Goal: Task Accomplishment & Management: Manage account settings

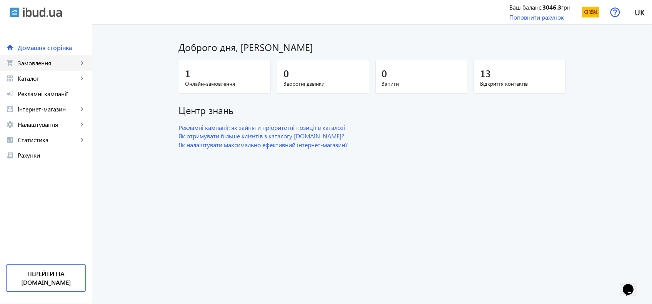
click at [37, 62] on span "Замовлення" at bounding box center [48, 63] width 60 height 8
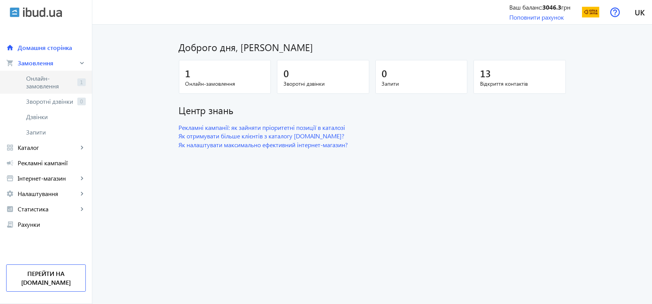
click at [37, 87] on span "Онлайн-замовлення" at bounding box center [50, 82] width 48 height 15
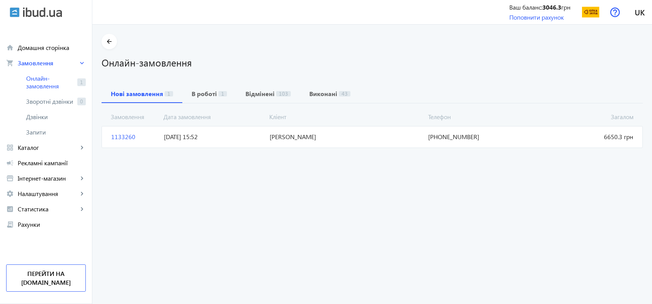
click at [226, 139] on span "26.08.2025 15:52" at bounding box center [214, 137] width 106 height 8
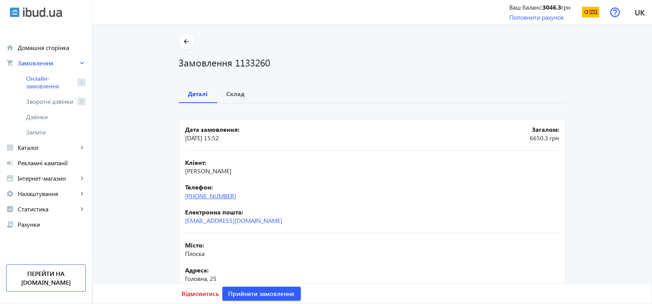
drag, startPoint x: 245, startPoint y: 199, endPoint x: 184, endPoint y: 197, distance: 61.2
click at [185, 197] on div "Телефон: +38(096)062-82-69" at bounding box center [372, 191] width 374 height 17
copy link "+38(096)062-82-69"
drag, startPoint x: 251, startPoint y: 220, endPoint x: 173, endPoint y: 225, distance: 78.6
click at [173, 225] on div "arrow_back Замовлення 1133260 Деталі Склад Дата замовлення: 26.08.2025 15:52 За…" at bounding box center [373, 209] width 406 height 350
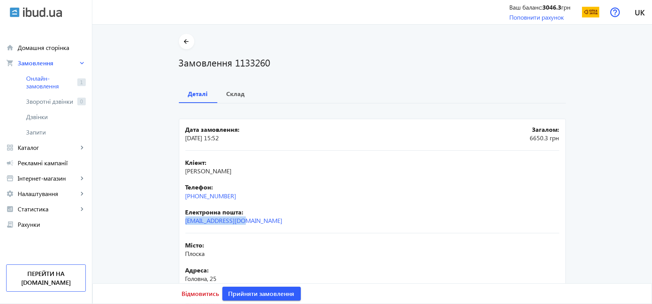
copy link "jura.d16@gmail.com"
drag, startPoint x: 221, startPoint y: 172, endPoint x: 178, endPoint y: 174, distance: 43.1
click at [179, 174] on mat-card "Дата замовлення: 26.08.2025 15:52 Загалом: 6650.3 грн Кліент: Юрій Дуб'як Телеф…" at bounding box center [372, 250] width 387 height 263
copy span "Юрій Дуб'як"
click at [234, 93] on b "Склад" at bounding box center [236, 94] width 18 height 6
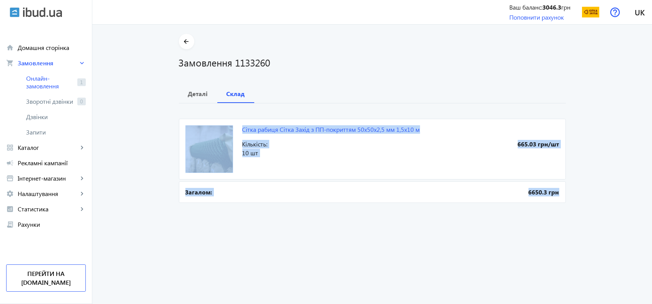
drag, startPoint x: 237, startPoint y: 129, endPoint x: 592, endPoint y: 195, distance: 360.9
click at [592, 195] on main "arrow_back Замовлення 1133260 Деталі Склад Сітка рабиця Сітка Захід з ПП-покрит…" at bounding box center [372, 119] width 560 height 171
copy div "Сітка рабиця Сітка Захід з ПП-покриттям 50х50х2,5 мм 1,5х10 м 665.03 грн/шт Кіл…"
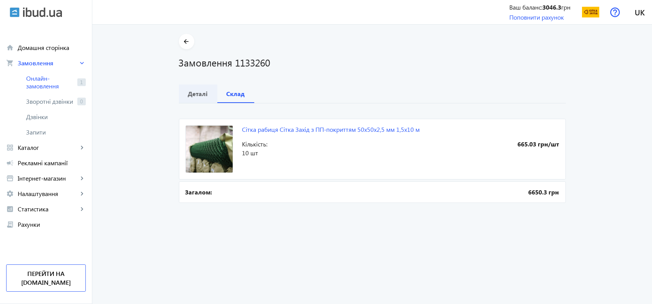
click at [204, 94] on b "Деталі" at bounding box center [198, 94] width 20 height 6
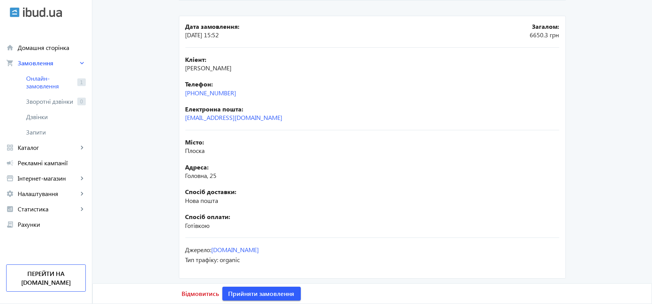
scroll to position [105, 0]
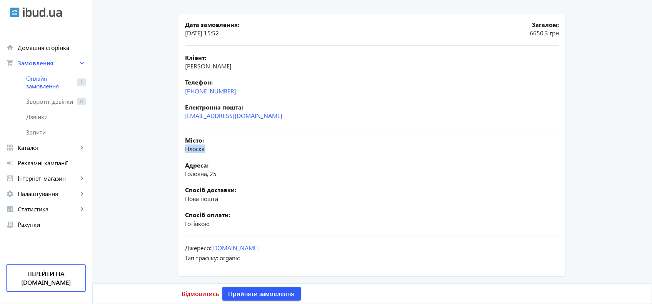
drag, startPoint x: 186, startPoint y: 148, endPoint x: 177, endPoint y: 148, distance: 8.5
click at [179, 148] on mat-card "Дата замовлення: 26.08.2025 15:52 Загалом: 6650.3 грн Кліент: Юрій Дуб'як Телеф…" at bounding box center [372, 145] width 387 height 263
copy span "Плоска"
drag, startPoint x: 234, startPoint y: 177, endPoint x: 179, endPoint y: 177, distance: 55.0
click at [179, 177] on mat-card "Дата замовлення: 26.08.2025 15:52 Загалом: 6650.3 грн Кліент: Юрій Дуб'як Телеф…" at bounding box center [372, 145] width 387 height 263
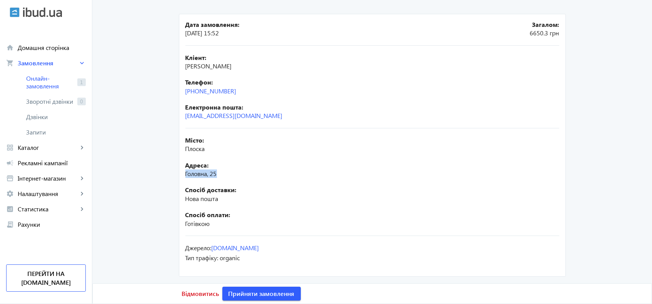
copy span "Головна, 25"
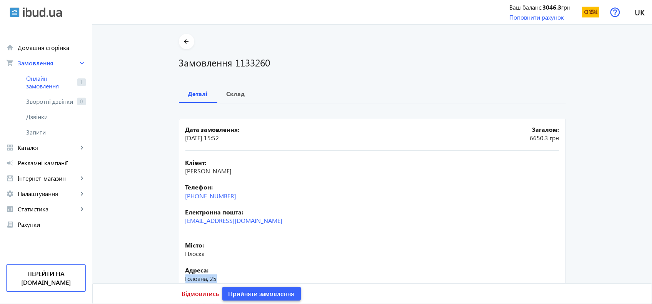
click at [254, 297] on span "Прийняти замовлення" at bounding box center [262, 294] width 66 height 8
